Goal: Task Accomplishment & Management: Use online tool/utility

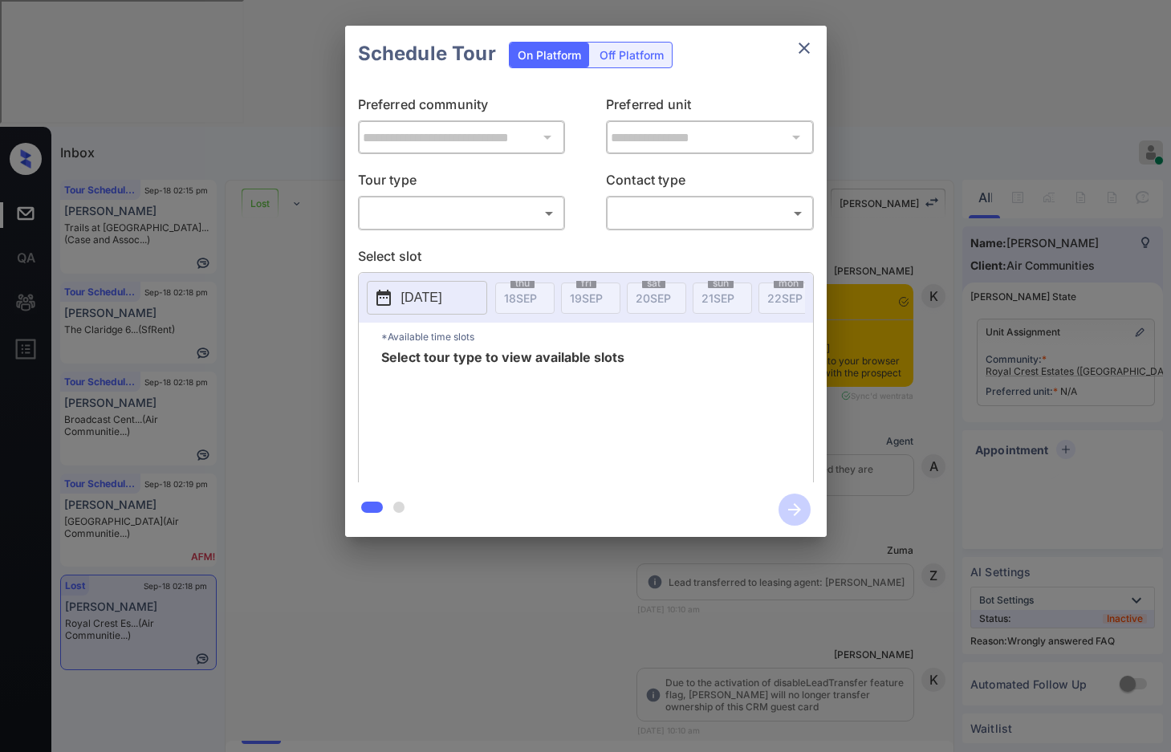
scroll to position [10157, 0]
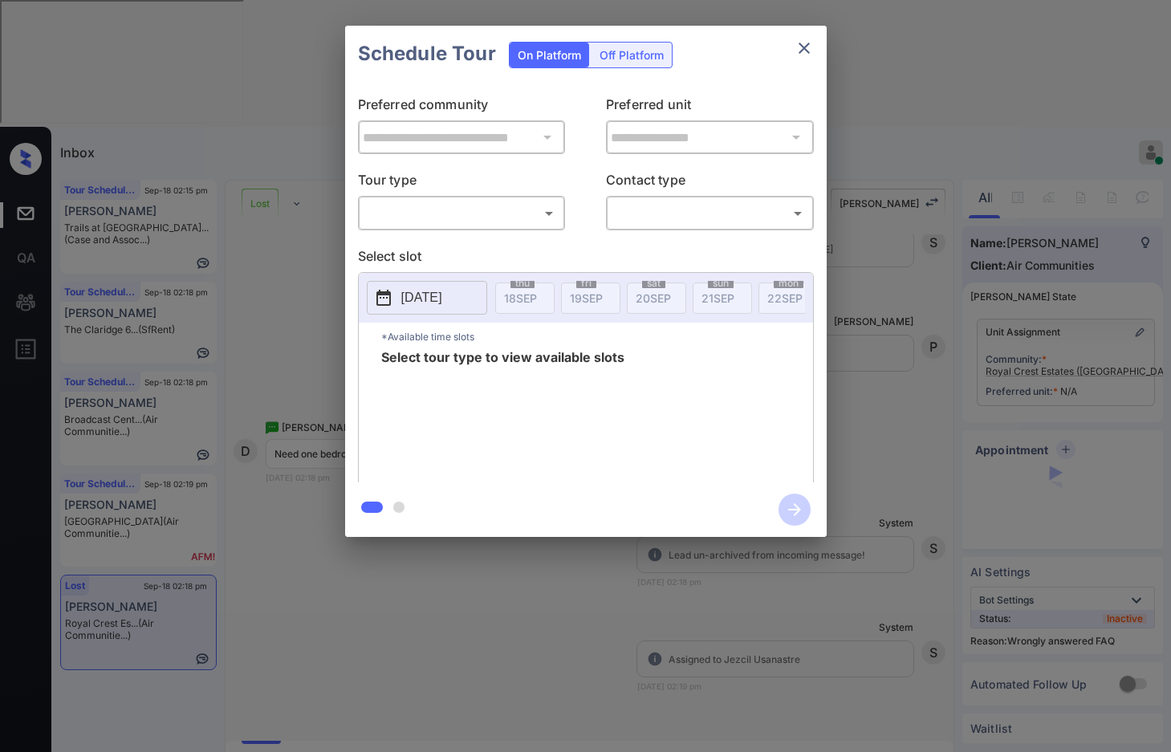
click at [372, 206] on body "Inbox Jezcil Usanastre Online Set yourself offline Set yourself on break Profil…" at bounding box center [585, 376] width 1171 height 752
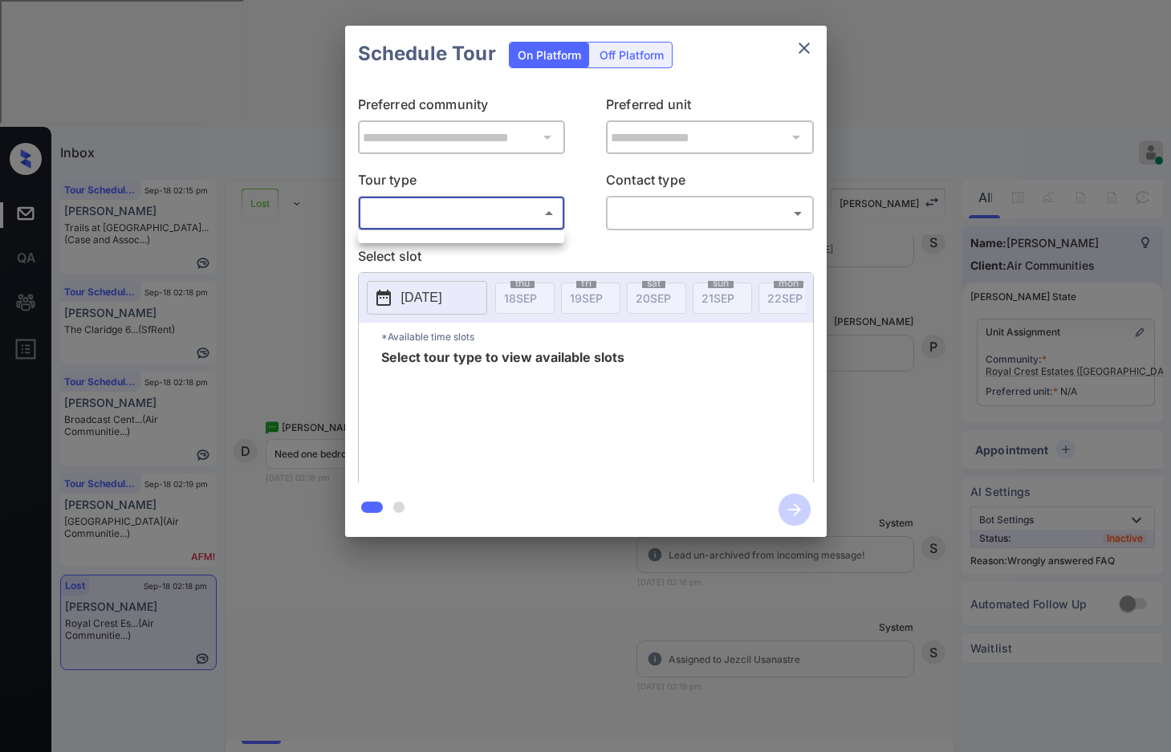
drag, startPoint x: 412, startPoint y: 257, endPoint x: 401, endPoint y: 241, distance: 19.6
click at [409, 256] on div at bounding box center [585, 376] width 1171 height 752
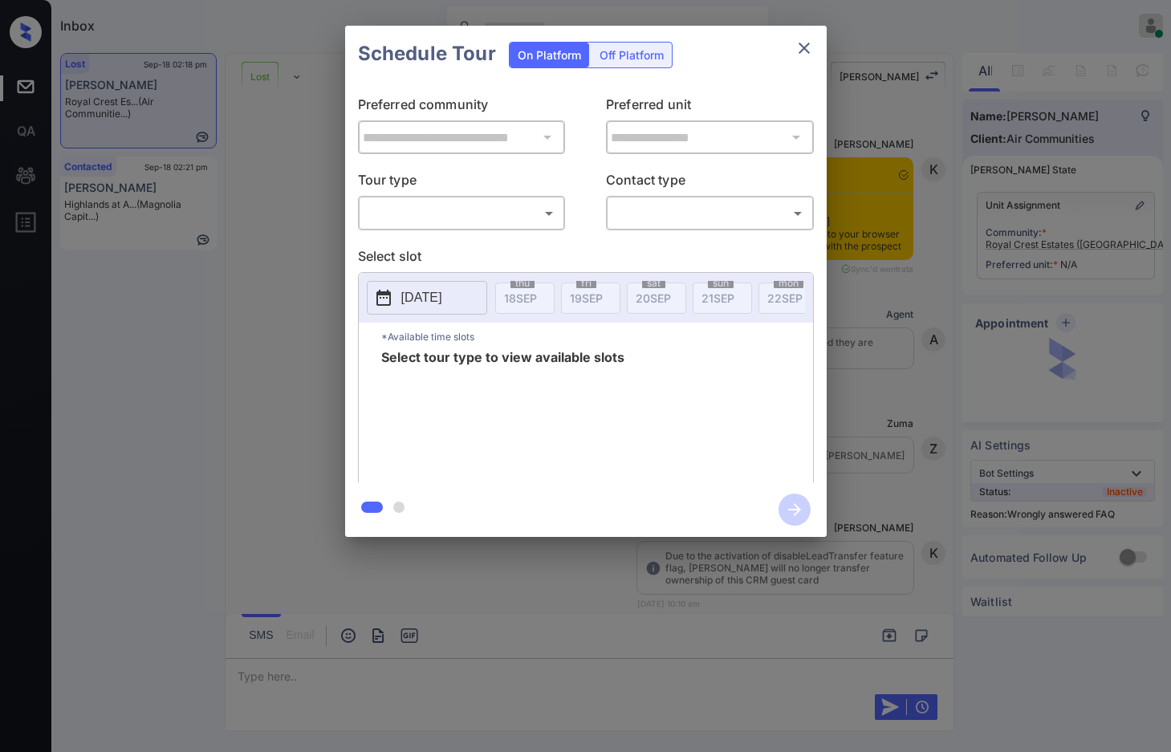
scroll to position [10157, 0]
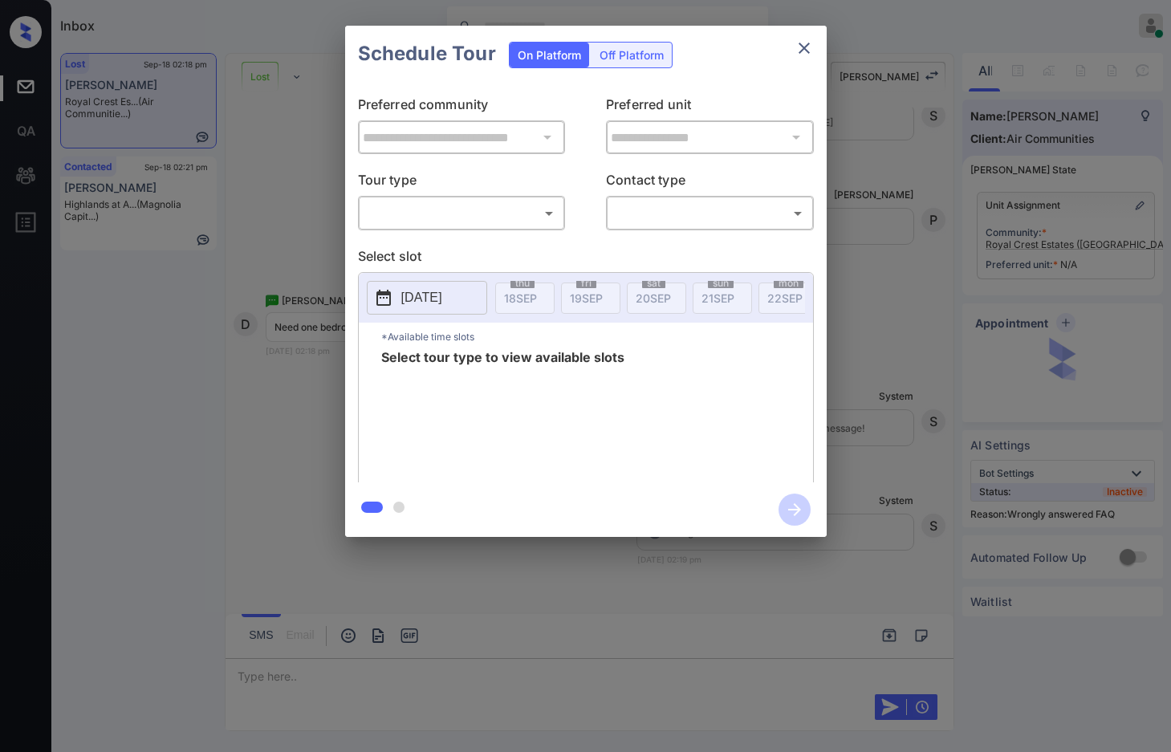
click at [480, 223] on body "Inbox Jezcil Usanastre Online Set yourself offline Set yourself on break Profil…" at bounding box center [585, 376] width 1171 height 752
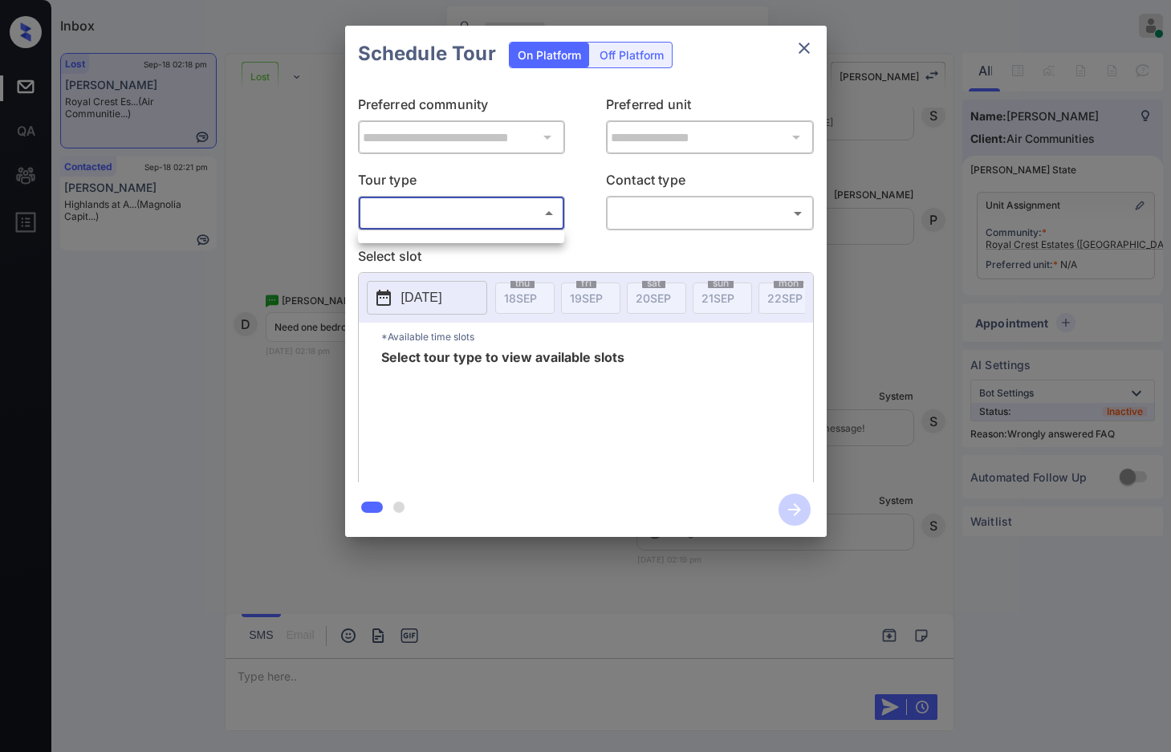
click at [486, 224] on div at bounding box center [585, 376] width 1171 height 752
click at [316, 229] on div "**********" at bounding box center [585, 281] width 1171 height 563
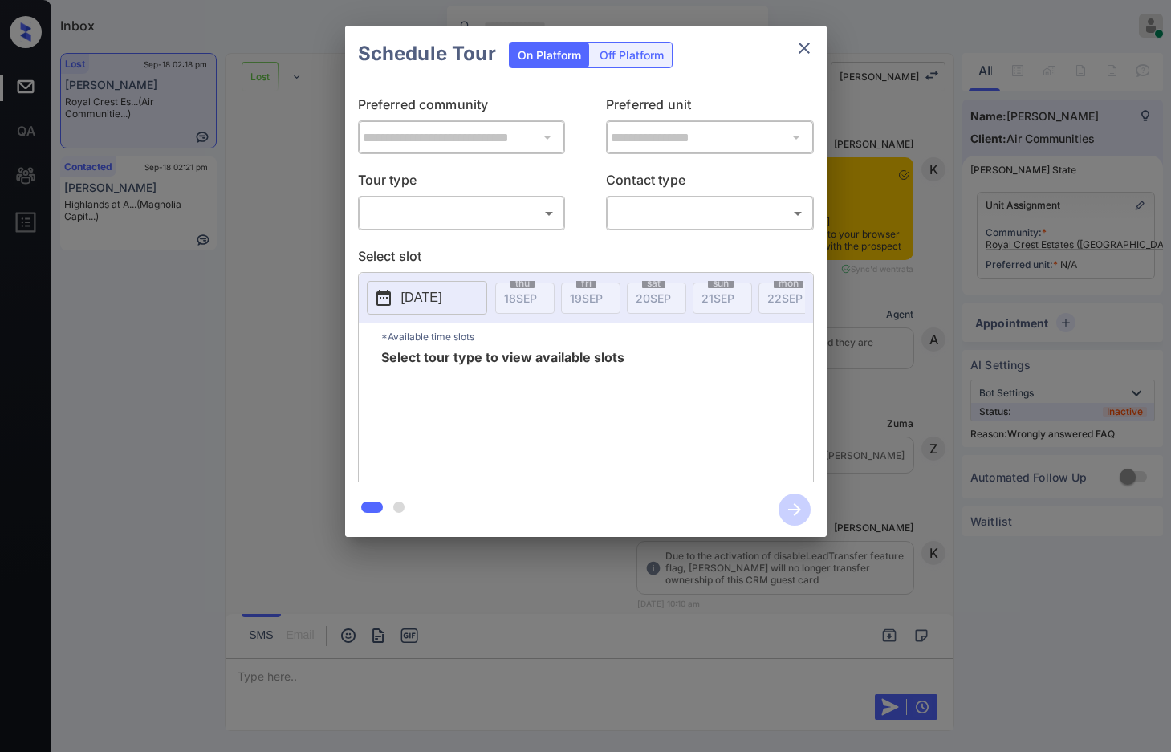
scroll to position [9596, 0]
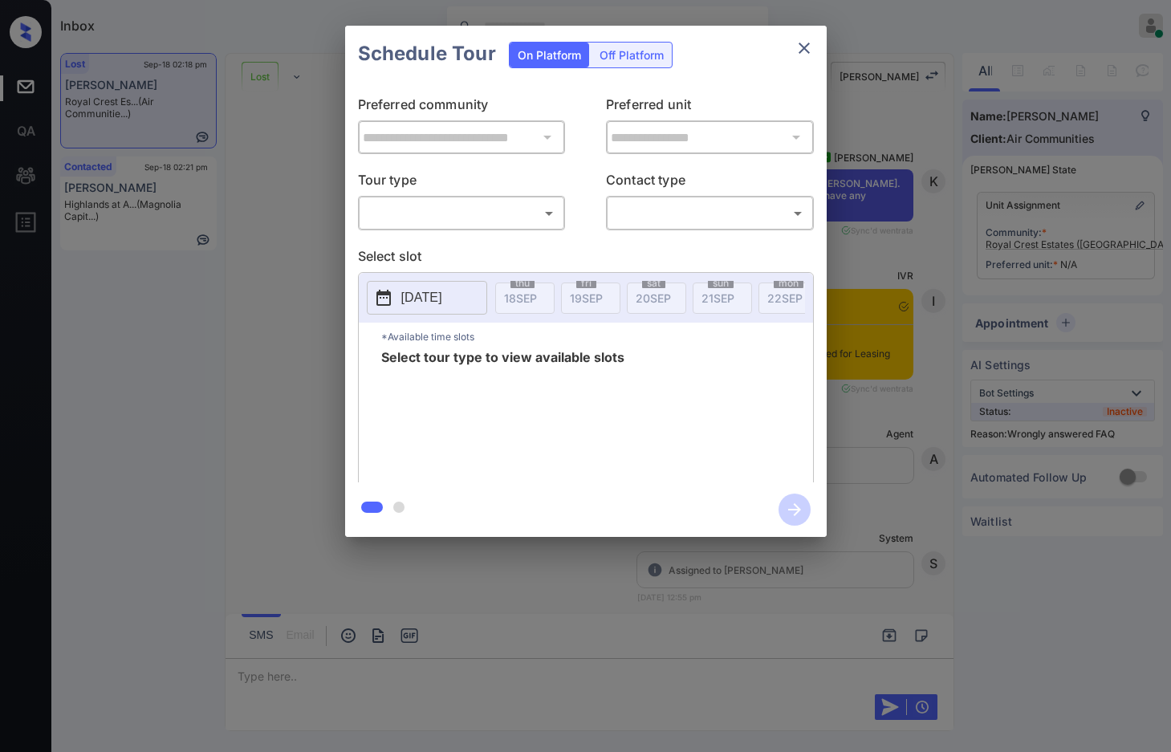
click at [538, 226] on body "Inbox Jezcil Usanastre Online Set yourself offline Set yourself on break Profil…" at bounding box center [585, 376] width 1171 height 752
click at [538, 219] on div at bounding box center [585, 376] width 1171 height 752
click at [317, 222] on div "**********" at bounding box center [585, 281] width 1171 height 563
